Goal: Information Seeking & Learning: Understand process/instructions

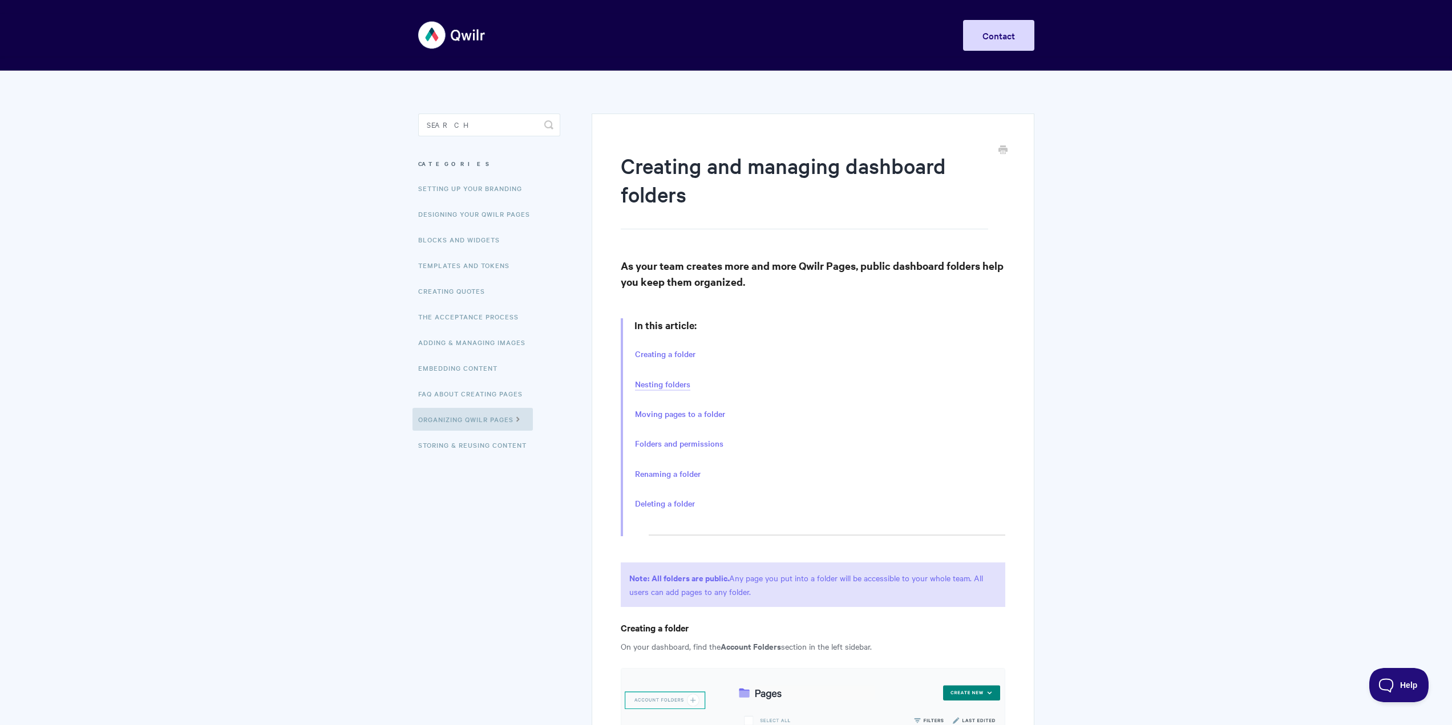
click at [678, 386] on link "Nesting folders" at bounding box center [662, 384] width 55 height 13
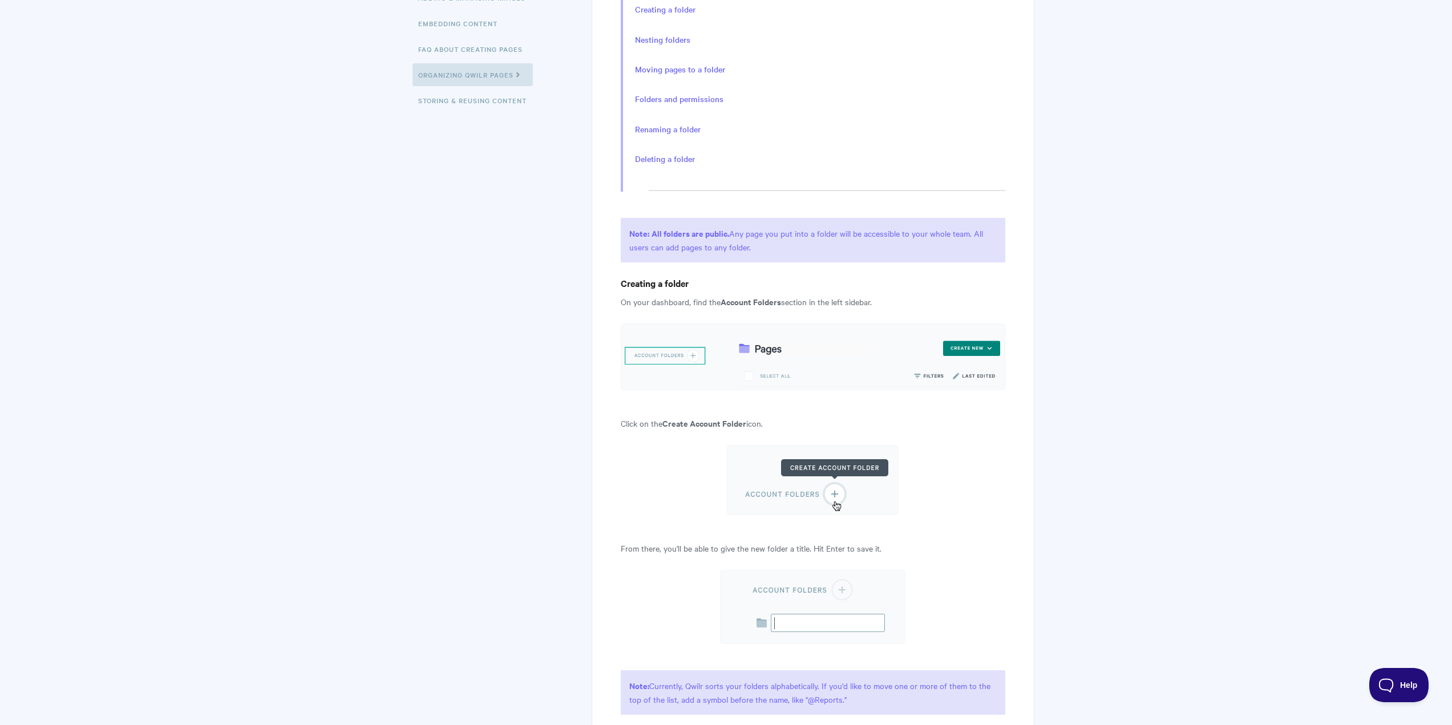
scroll to position [331, 0]
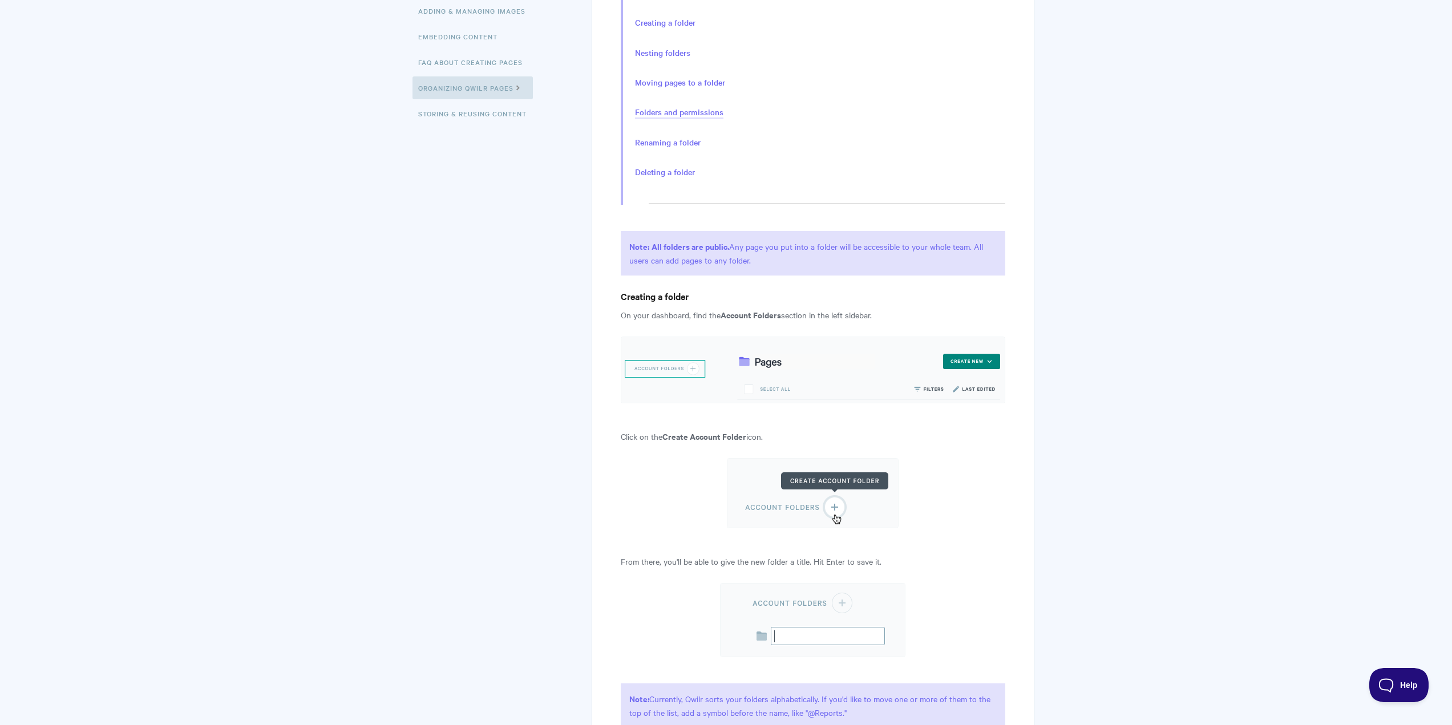
click at [690, 112] on link "Folders and permissions" at bounding box center [679, 112] width 88 height 13
click at [701, 110] on link "Folders and permissions" at bounding box center [679, 112] width 88 height 13
click at [688, 141] on link "Renaming a folder" at bounding box center [668, 142] width 66 height 13
click at [682, 173] on link "Deleting a folder" at bounding box center [665, 172] width 60 height 13
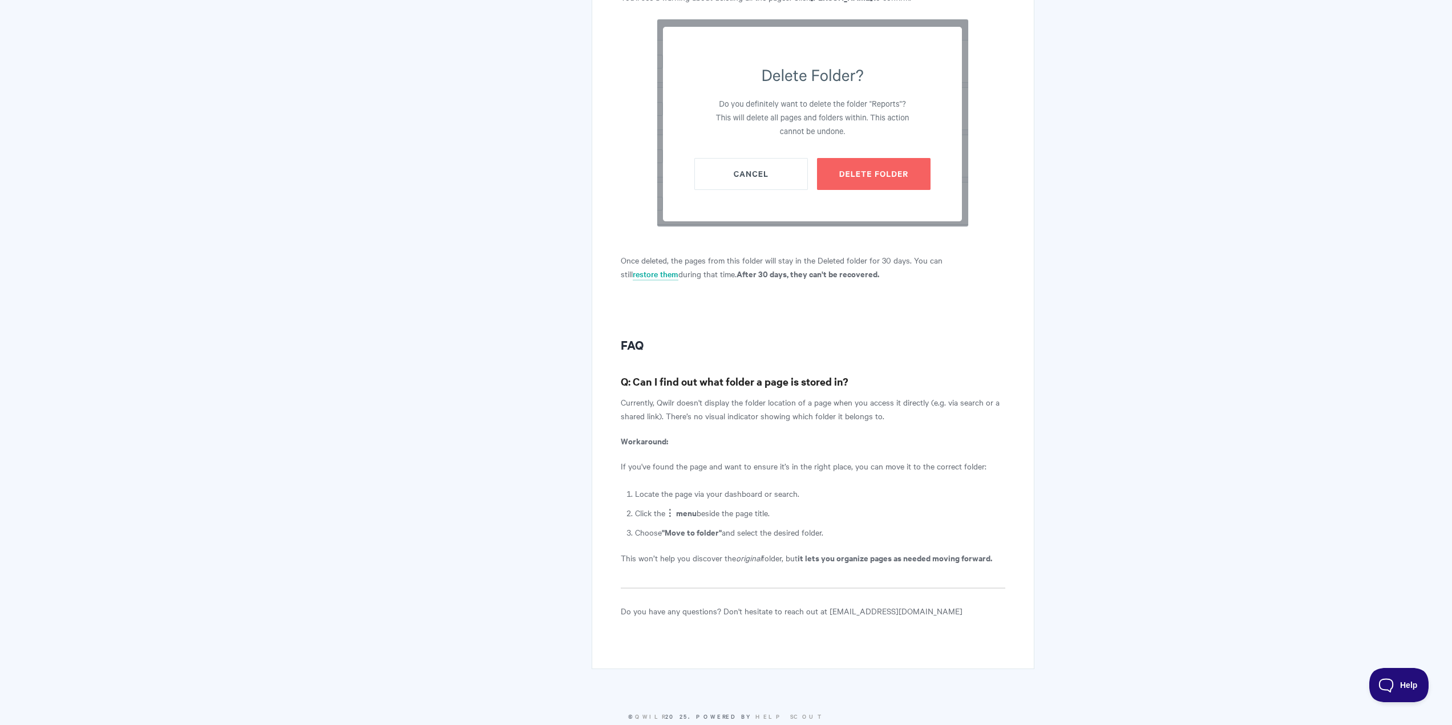
scroll to position [3671, 0]
click at [678, 267] on link "restore them" at bounding box center [656, 273] width 46 height 13
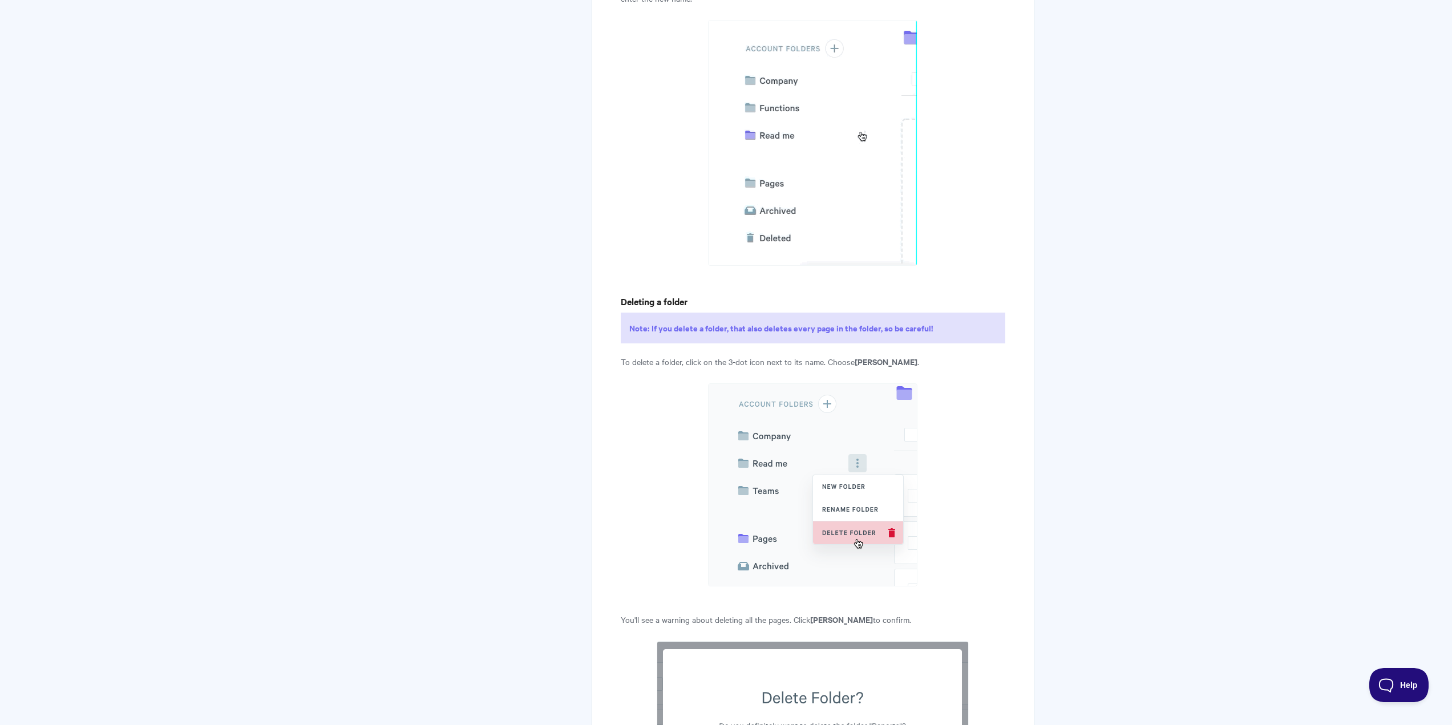
scroll to position [2930, 0]
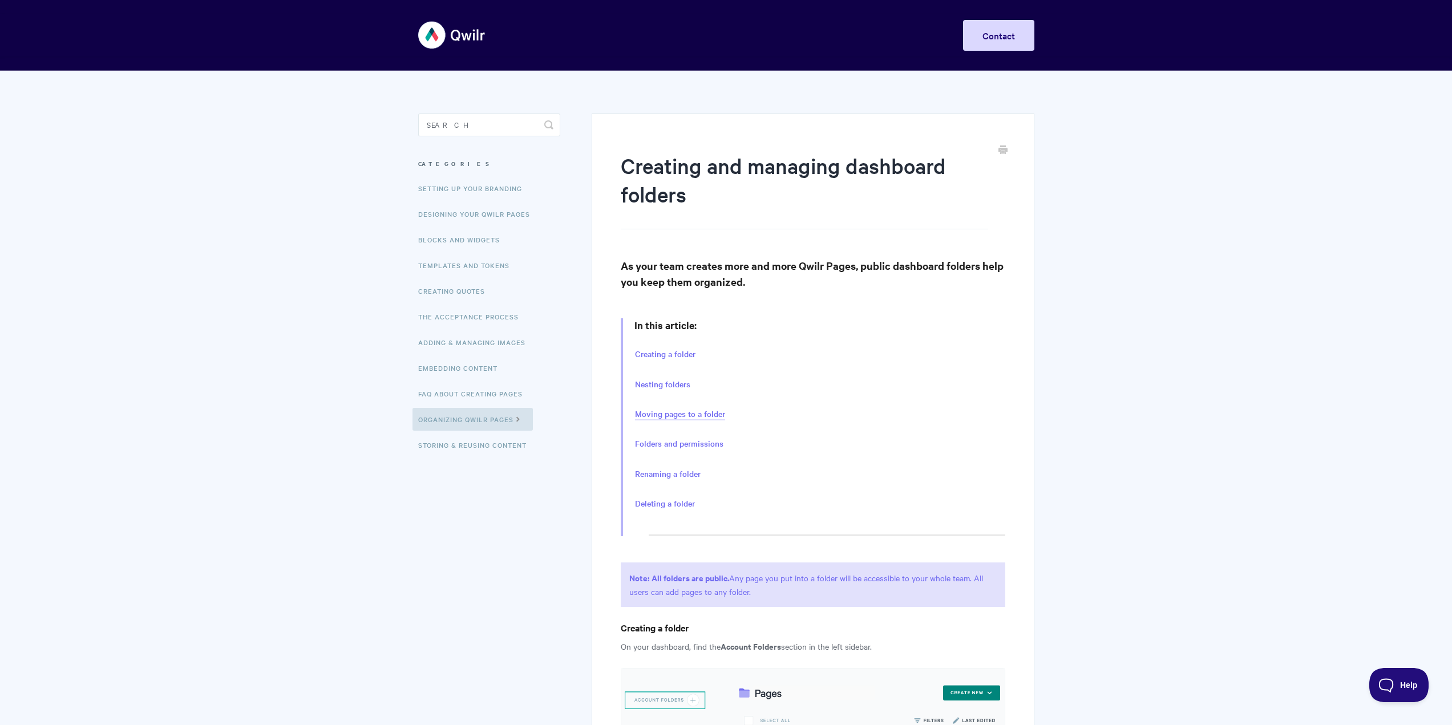
click at [710, 410] on link "Moving pages to a folder" at bounding box center [680, 414] width 90 height 13
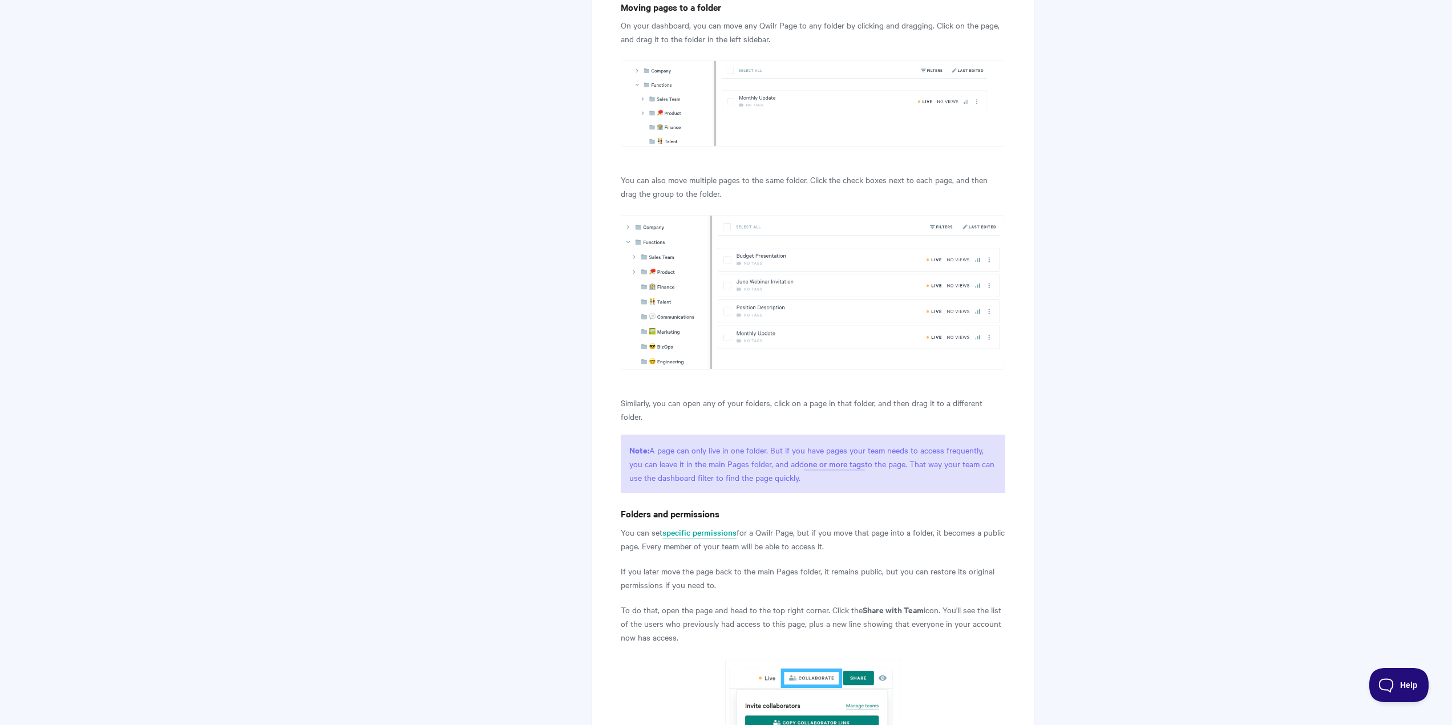
scroll to position [1726, 0]
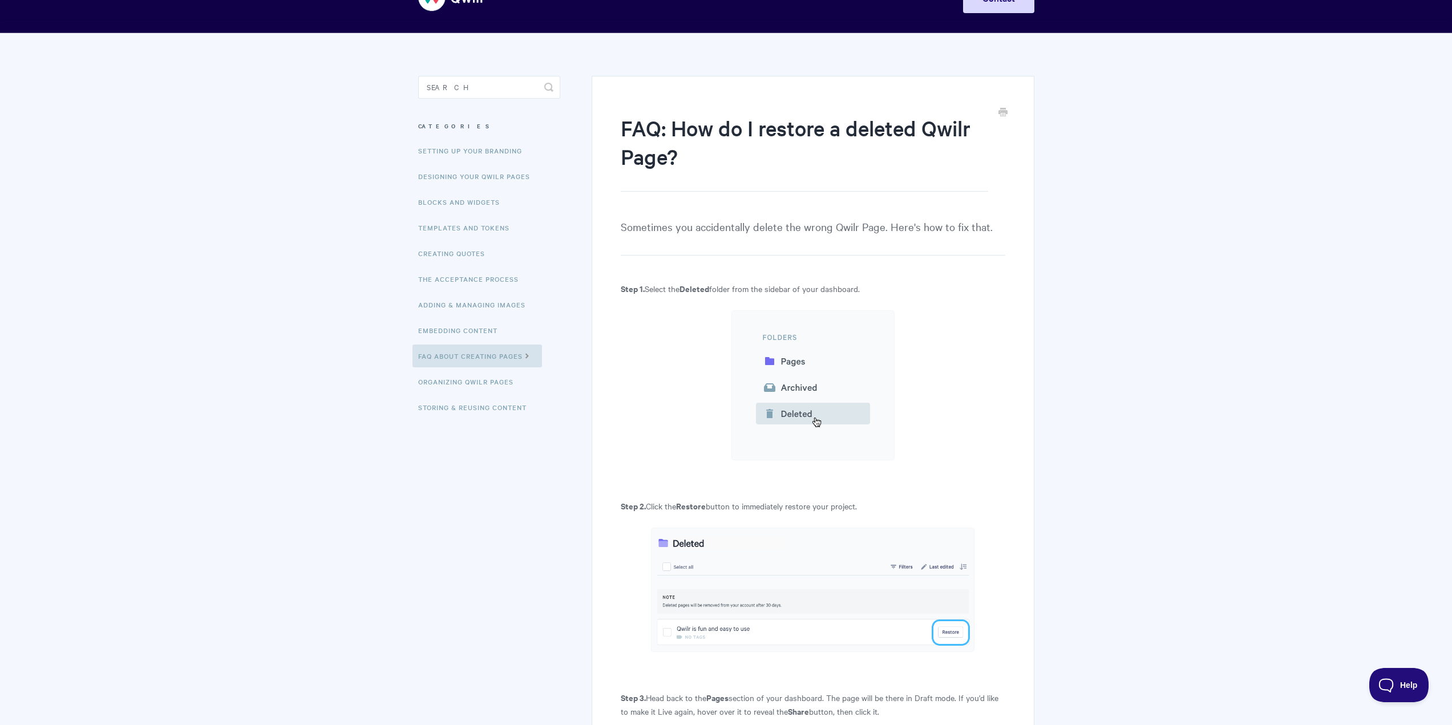
scroll to position [57, 0]
